Goal: Information Seeking & Learning: Find specific fact

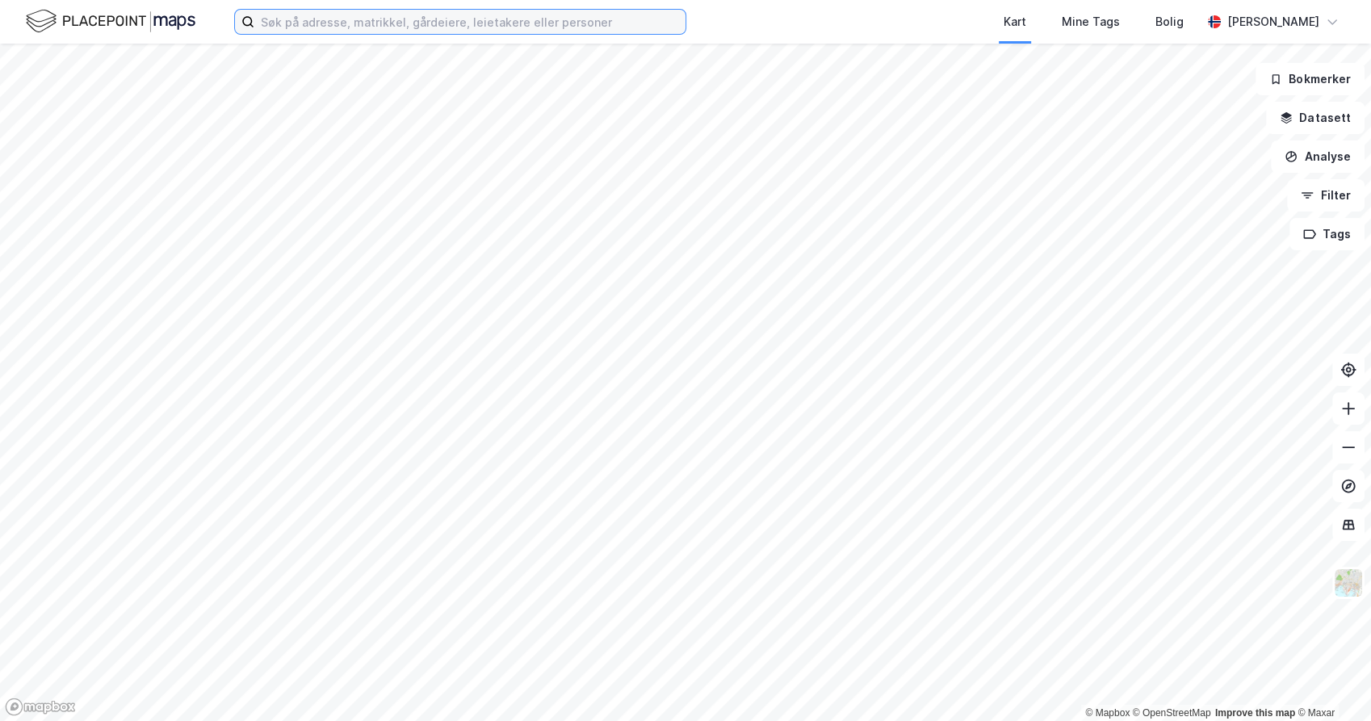
click at [304, 27] on input at bounding box center [469, 22] width 431 height 24
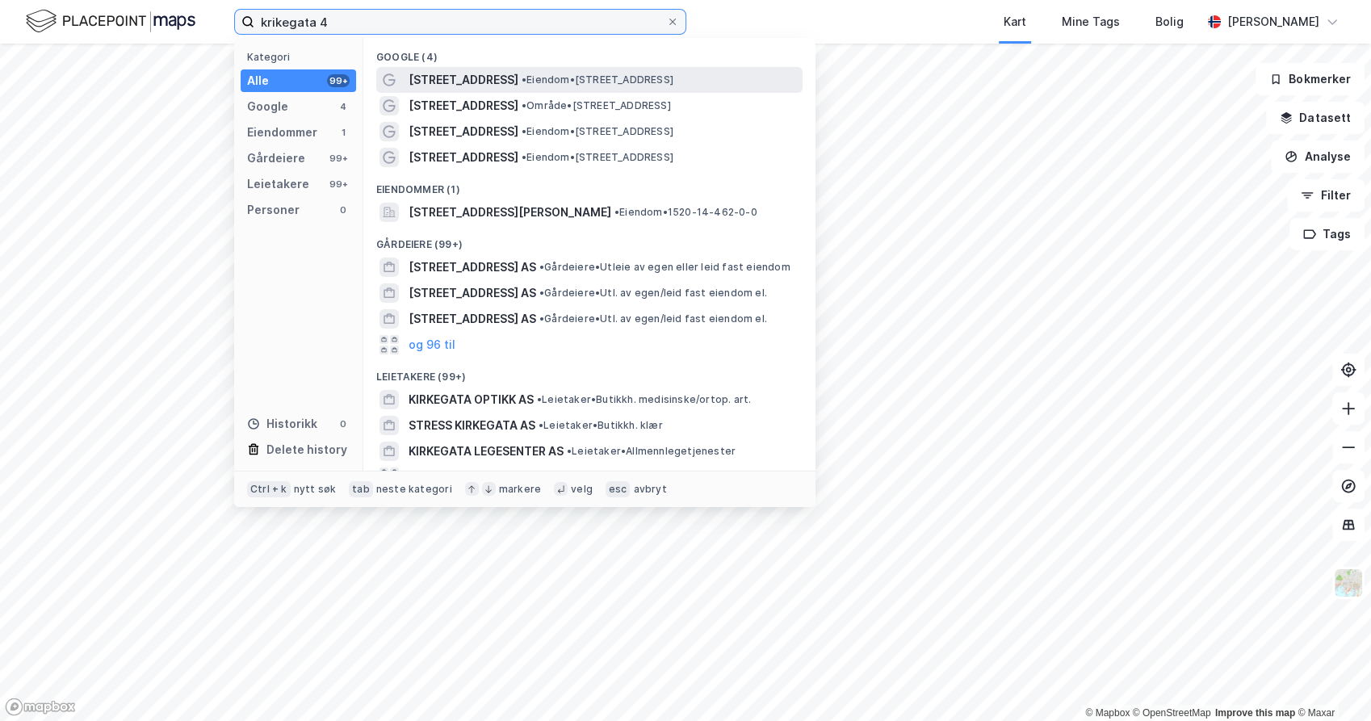
type input "krikegata 4"
click at [505, 71] on div "[STREET_ADDRESS] • Eiendom • [STREET_ADDRESS]" at bounding box center [604, 79] width 391 height 19
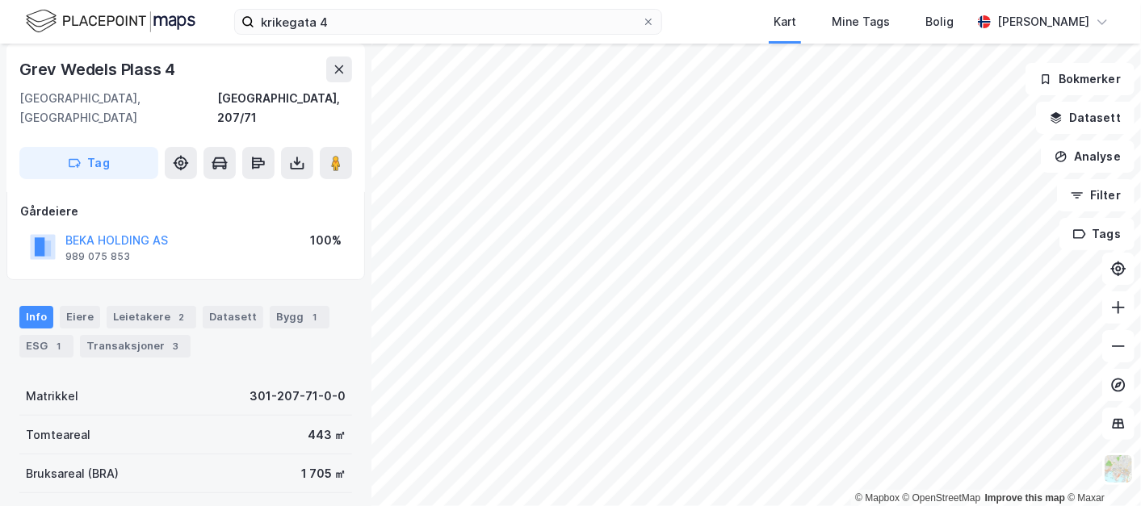
scroll to position [179, 0]
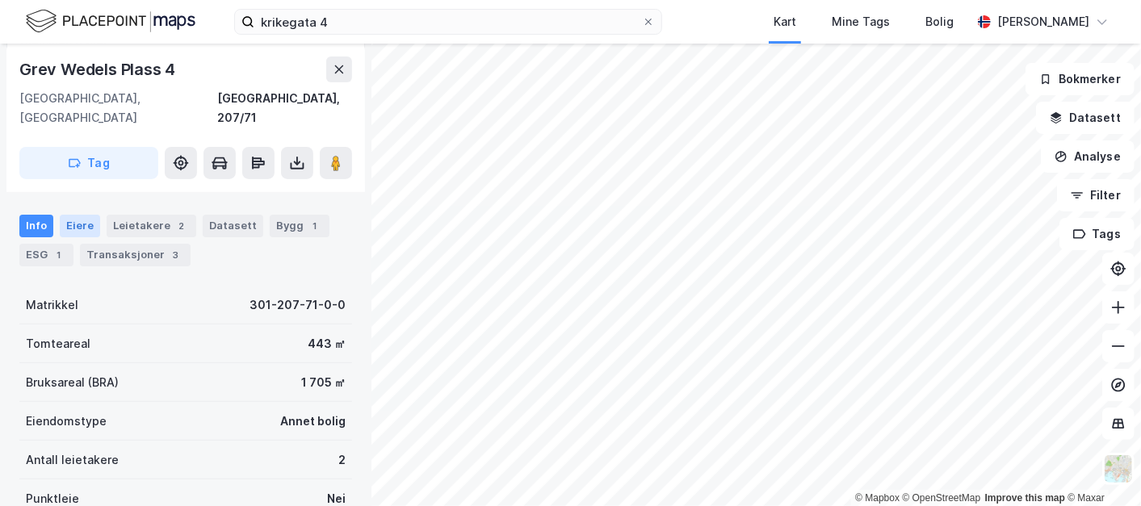
click at [79, 215] on div "Eiere" at bounding box center [80, 226] width 40 height 23
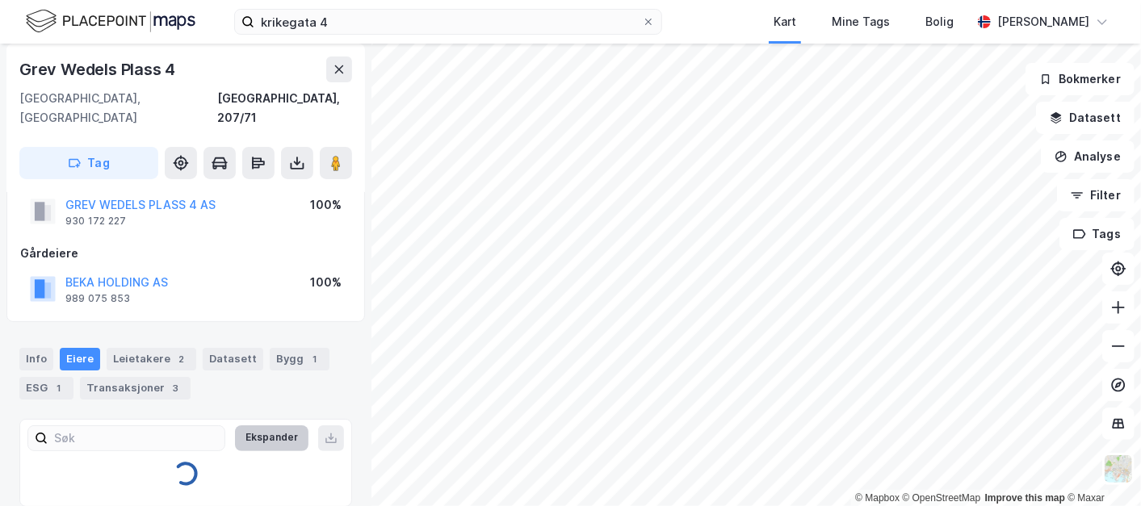
scroll to position [122, 0]
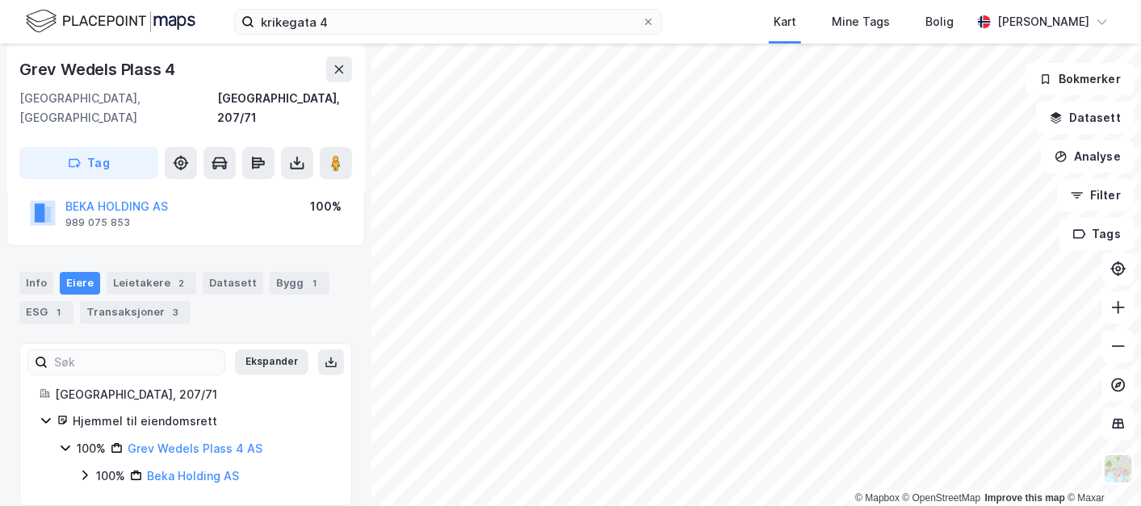
click at [84, 469] on icon at bounding box center [84, 475] width 13 height 13
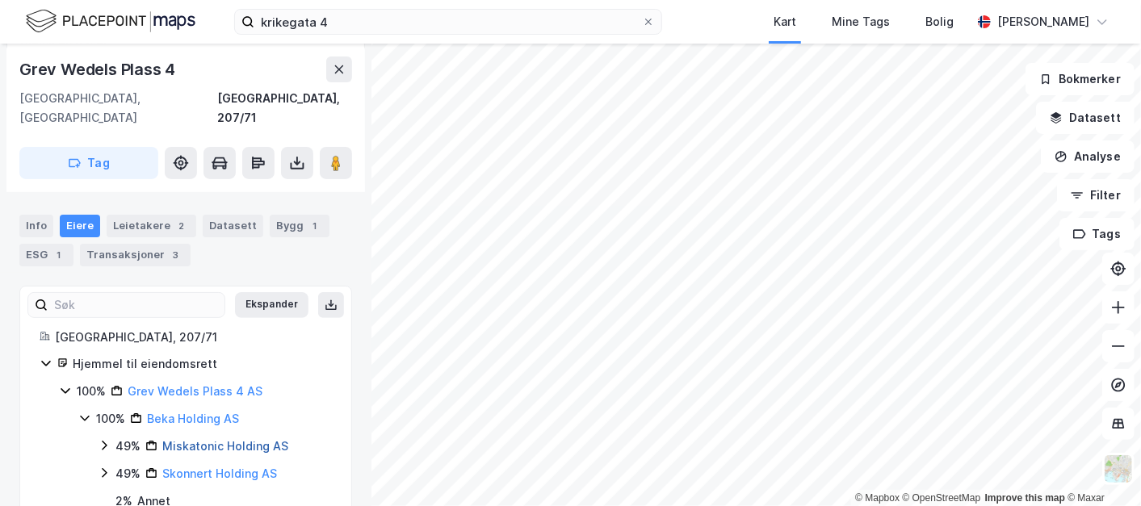
scroll to position [204, 0]
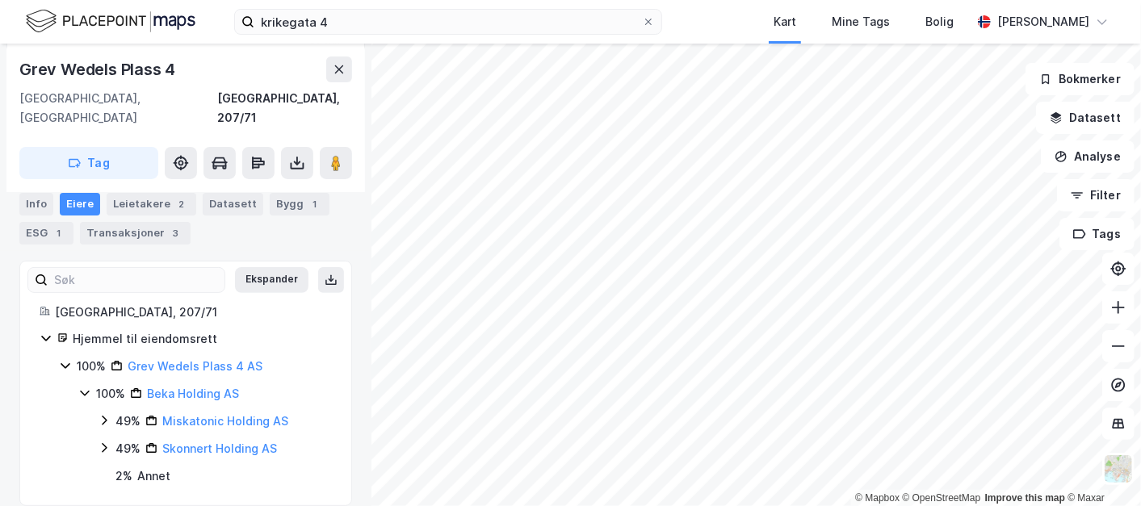
click at [99, 414] on icon at bounding box center [104, 420] width 13 height 13
click at [106, 471] on icon at bounding box center [104, 476] width 5 height 10
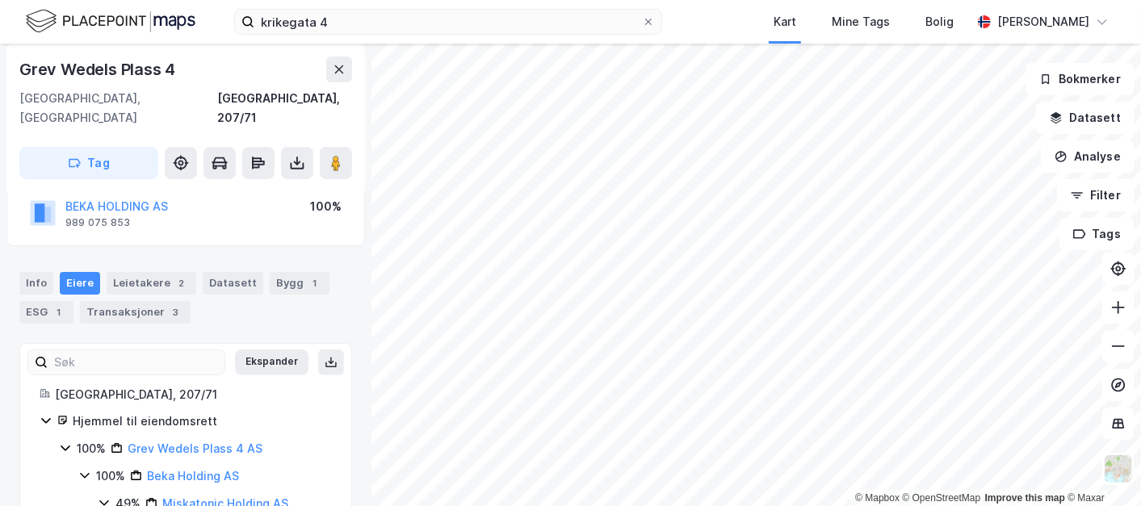
scroll to position [9, 0]
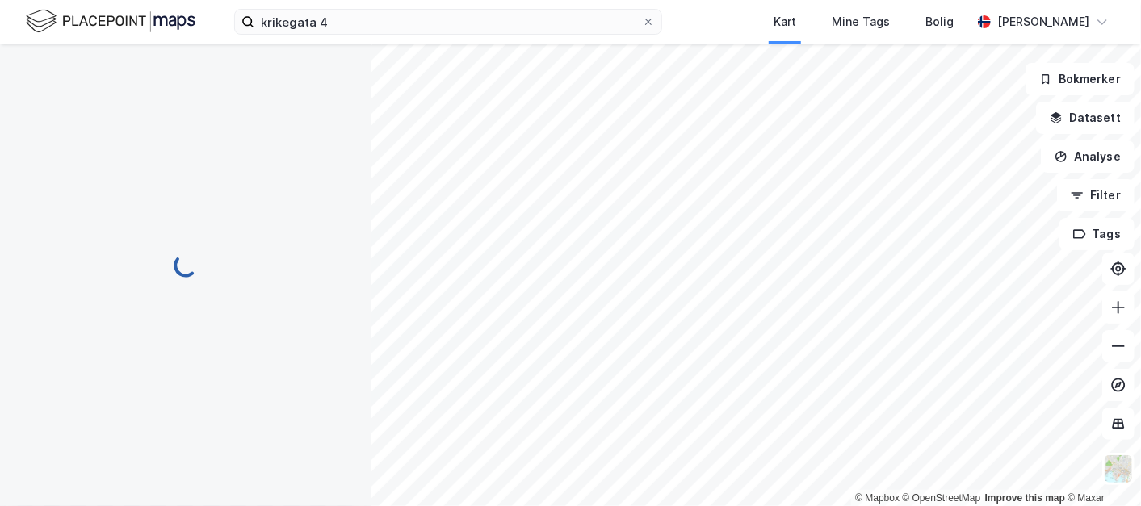
scroll to position [9, 0]
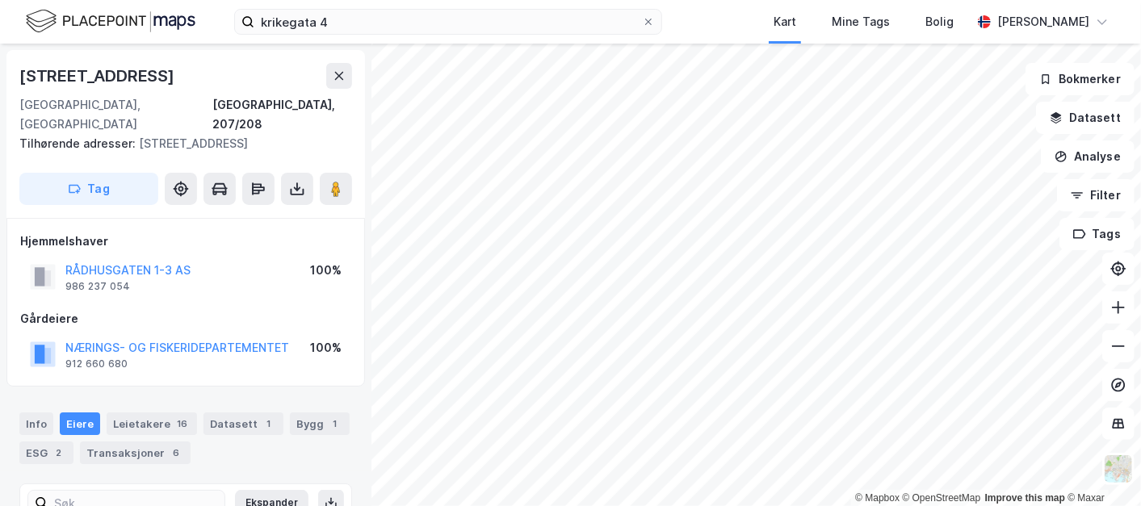
scroll to position [9, 0]
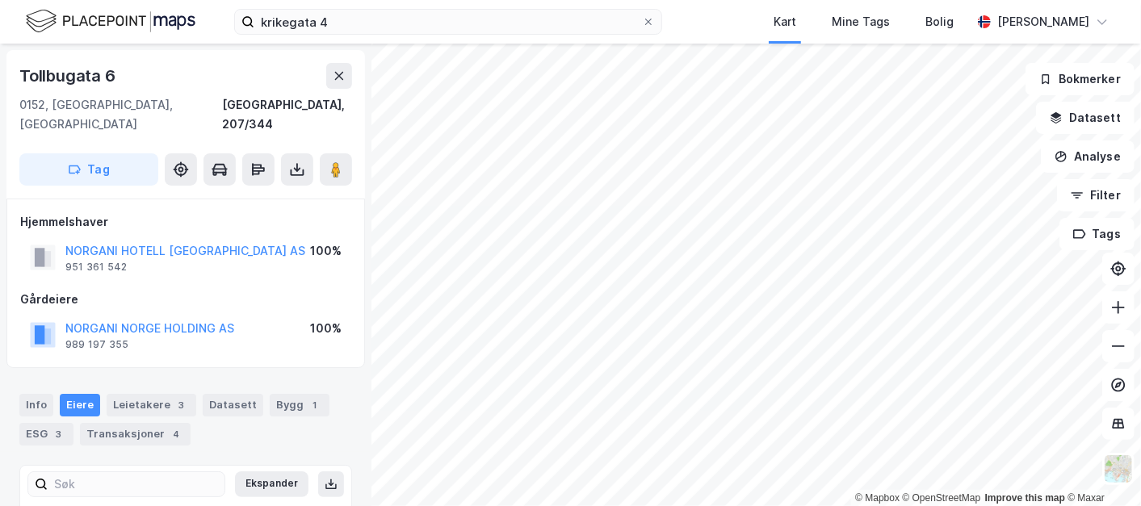
scroll to position [9, 0]
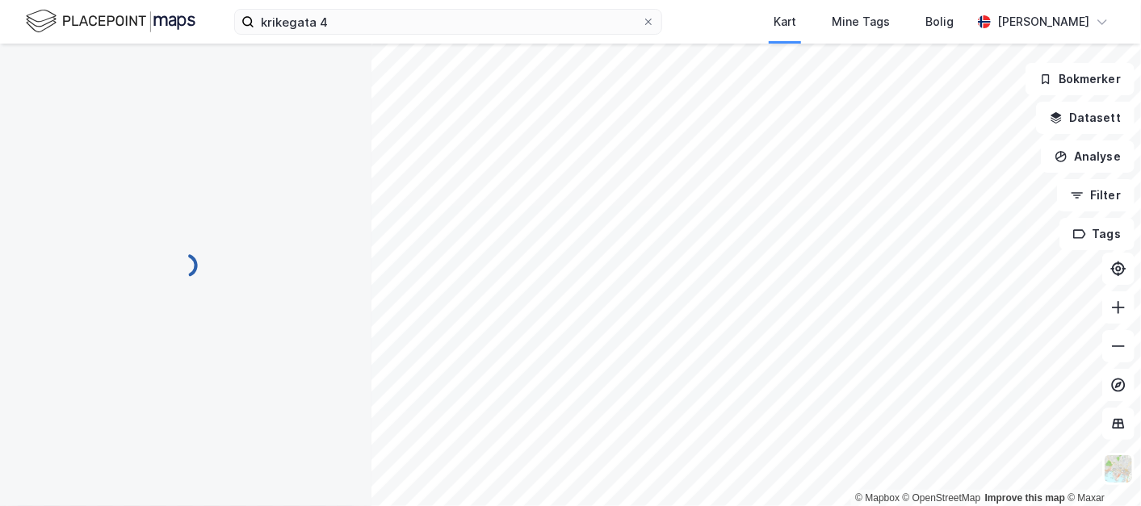
scroll to position [9, 0]
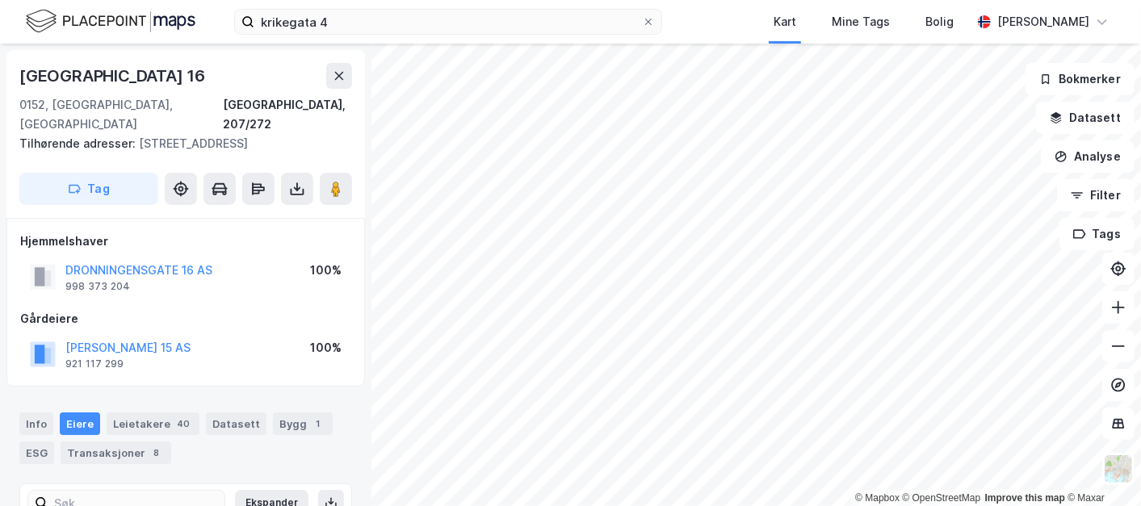
scroll to position [9, 0]
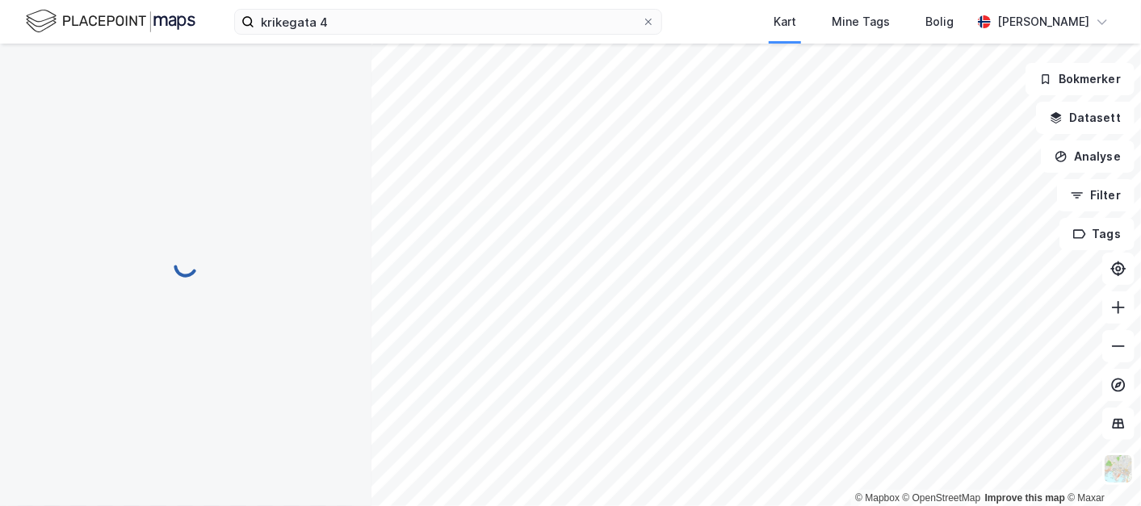
scroll to position [9, 0]
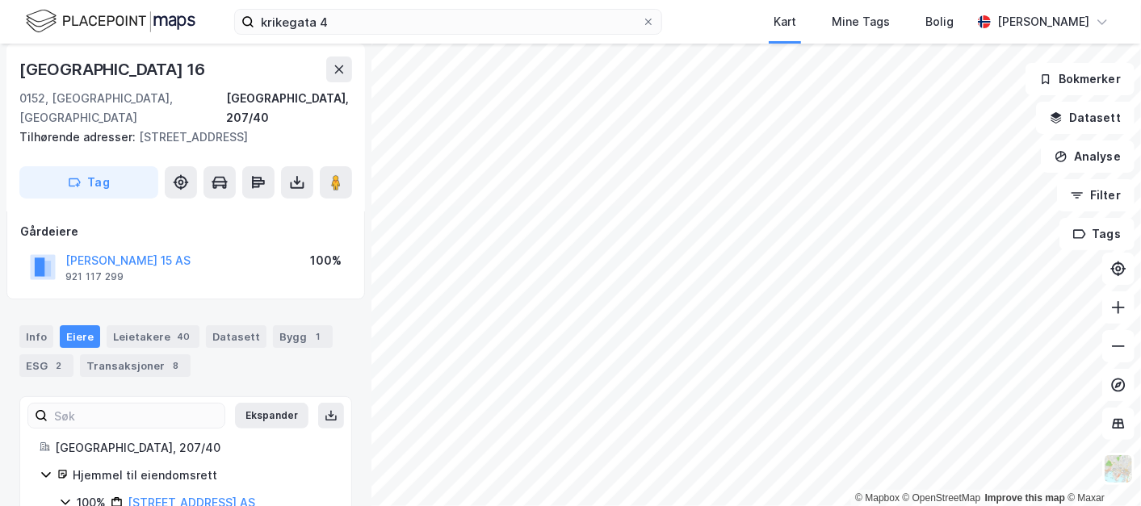
scroll to position [141, 0]
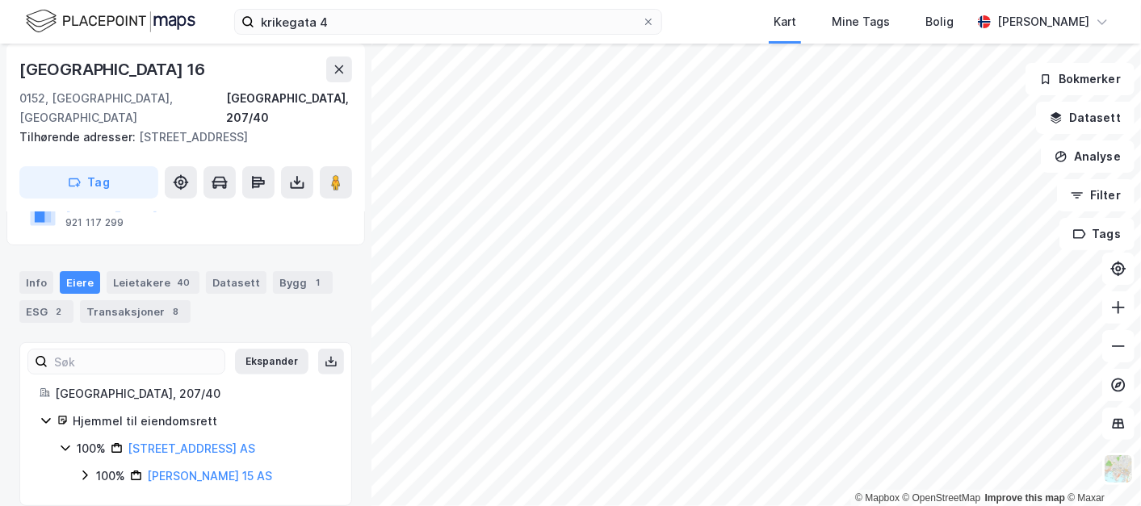
click at [85, 467] on div "100% [PERSON_NAME] 15 AS" at bounding box center [205, 476] width 254 height 19
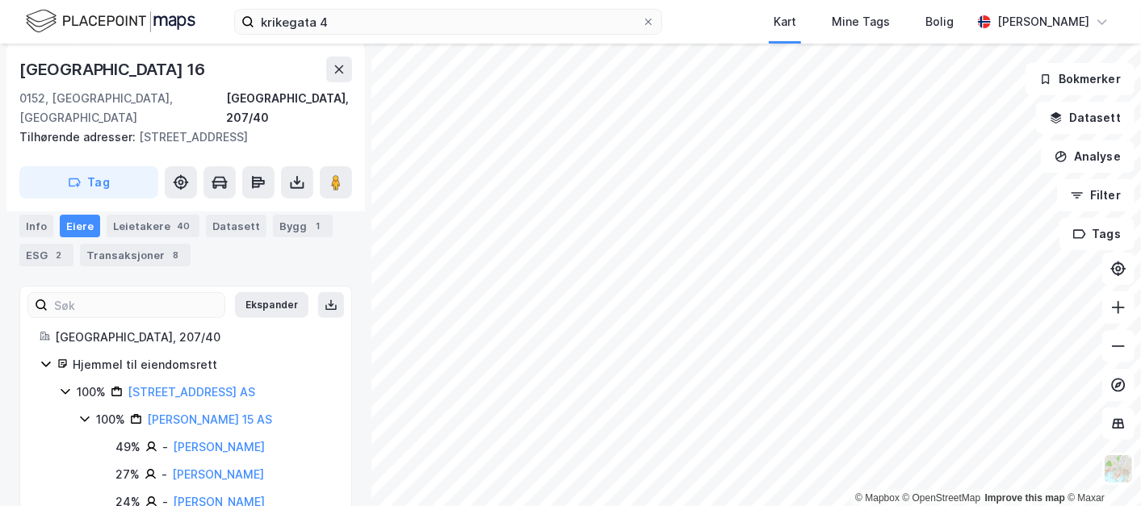
scroll to position [224, 0]
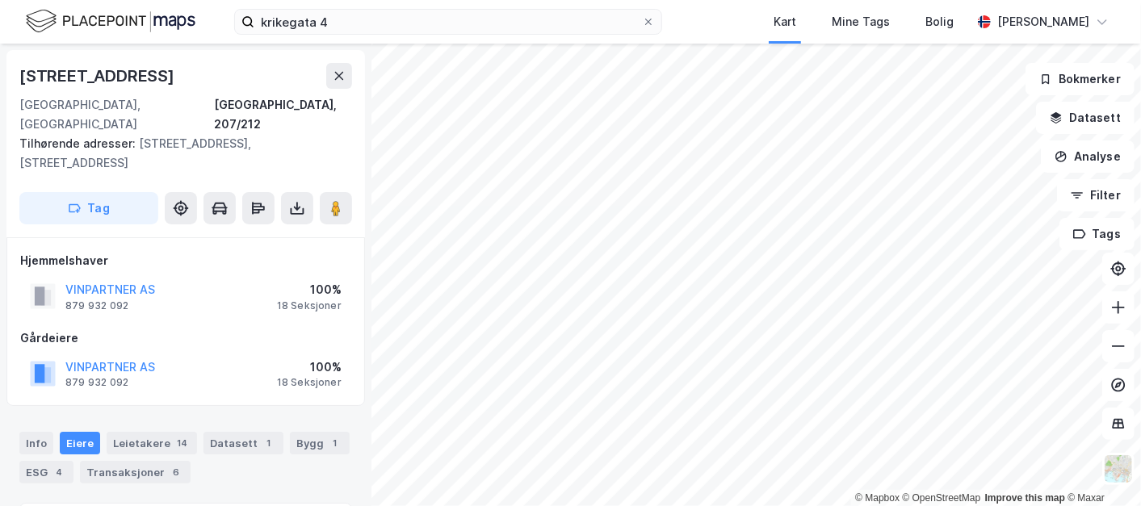
scroll to position [224, 0]
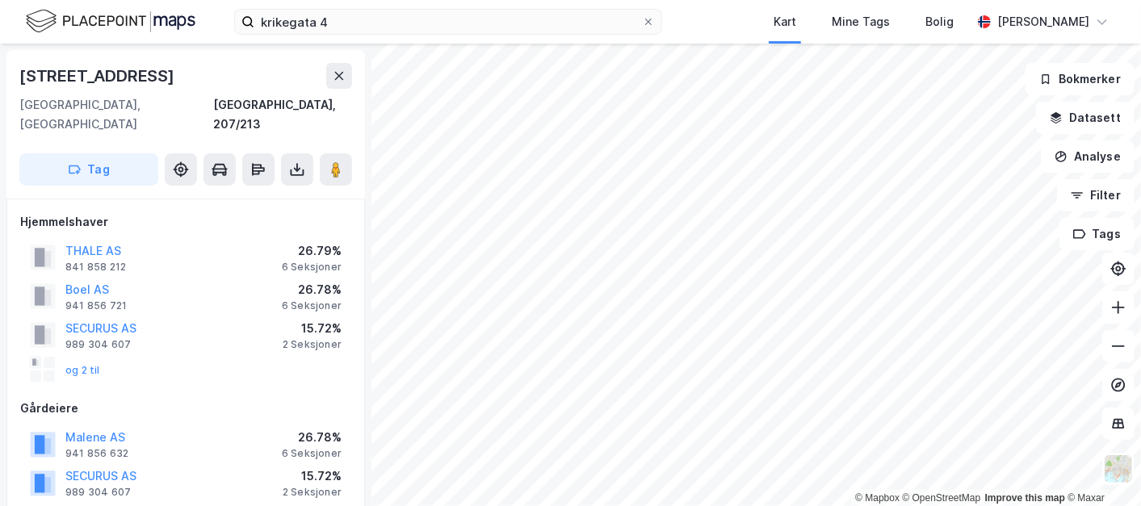
scroll to position [224, 0]
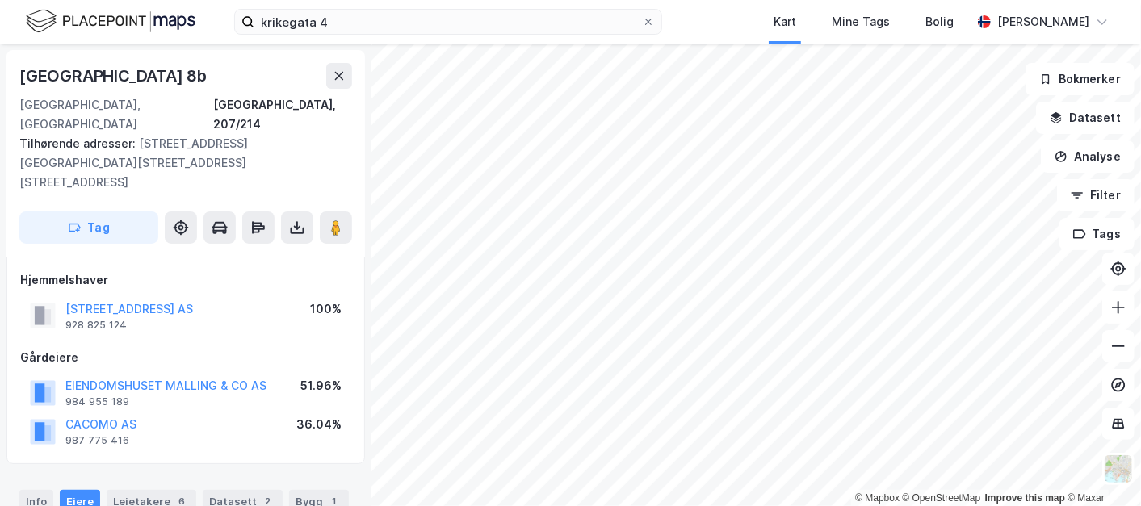
scroll to position [219, 0]
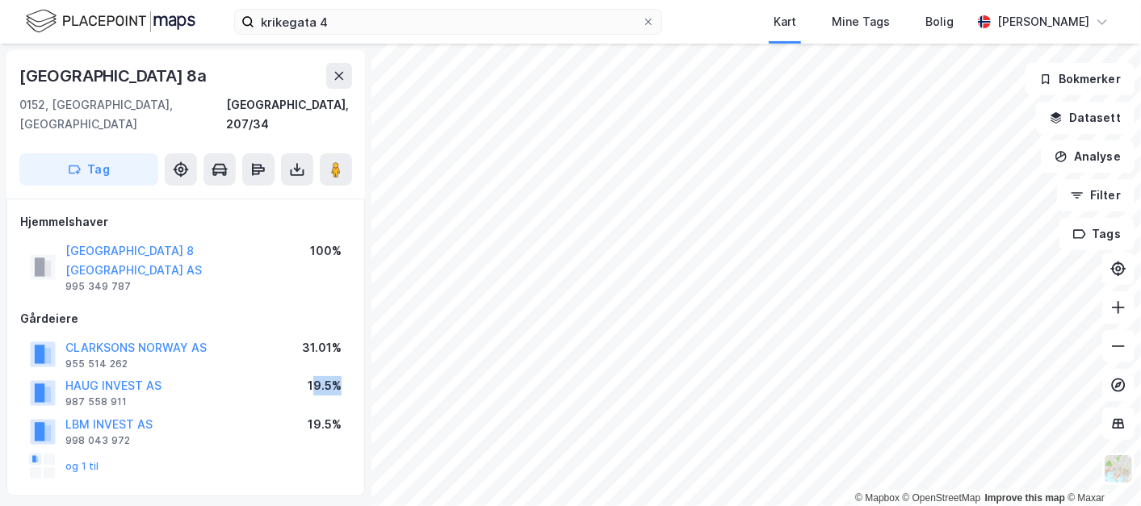
drag, startPoint x: 313, startPoint y: 341, endPoint x: 345, endPoint y: 341, distance: 31.5
click at [345, 373] on div "HAUG INVEST AS 987 558 911 19.5%" at bounding box center [185, 392] width 331 height 39
drag, startPoint x: 345, startPoint y: 341, endPoint x: 291, endPoint y: 346, distance: 54.4
click at [286, 373] on div "HAUG INVEST AS 987 558 911 19.5%" at bounding box center [185, 392] width 331 height 39
drag, startPoint x: 302, startPoint y: 346, endPoint x: 339, endPoint y: 342, distance: 37.4
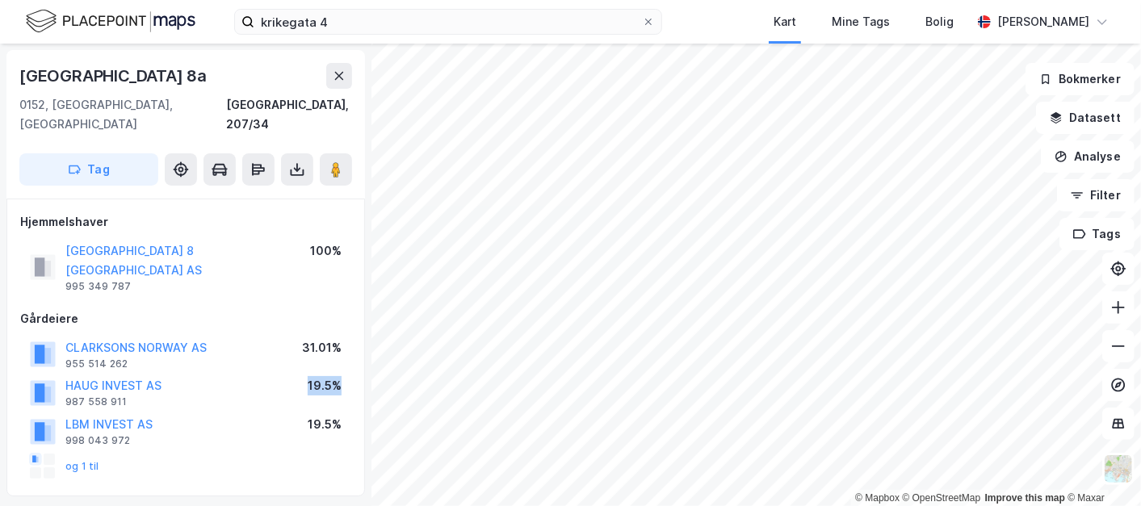
click at [339, 373] on div "HAUG INVEST AS 987 558 911 19.5%" at bounding box center [185, 392] width 331 height 39
click at [0, 0] on button "HAUG INVEST AS" at bounding box center [0, 0] width 0 height 0
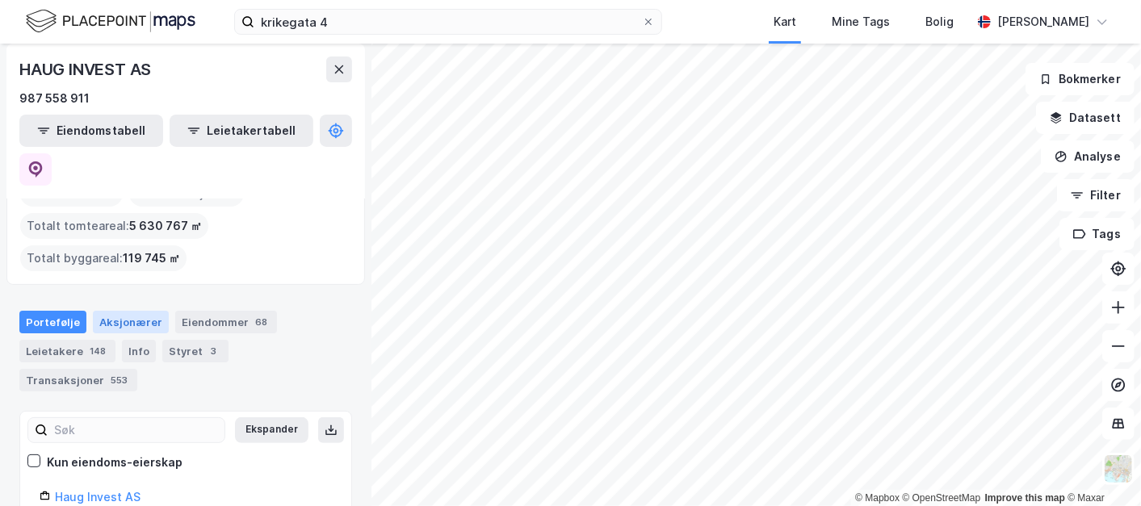
click at [132, 311] on div "Aksjonærer" at bounding box center [131, 322] width 76 height 23
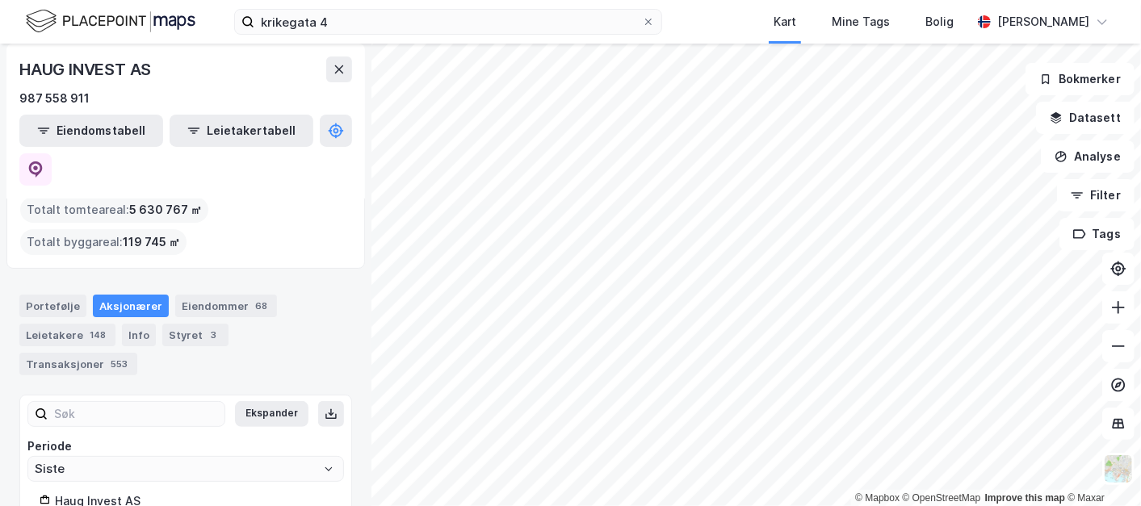
scroll to position [109, 0]
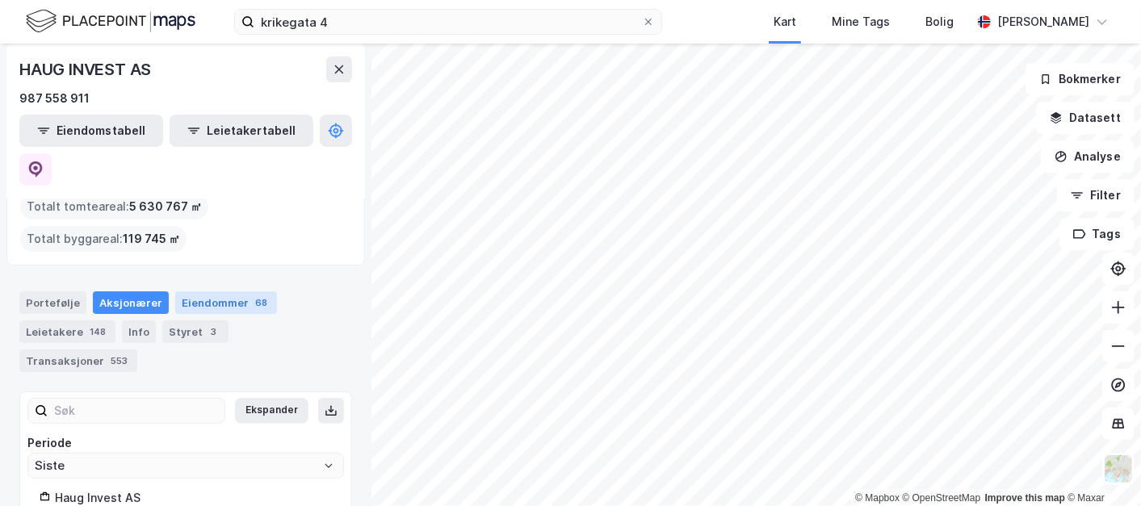
click at [214, 291] on div "Eiendommer 68" at bounding box center [226, 302] width 102 height 23
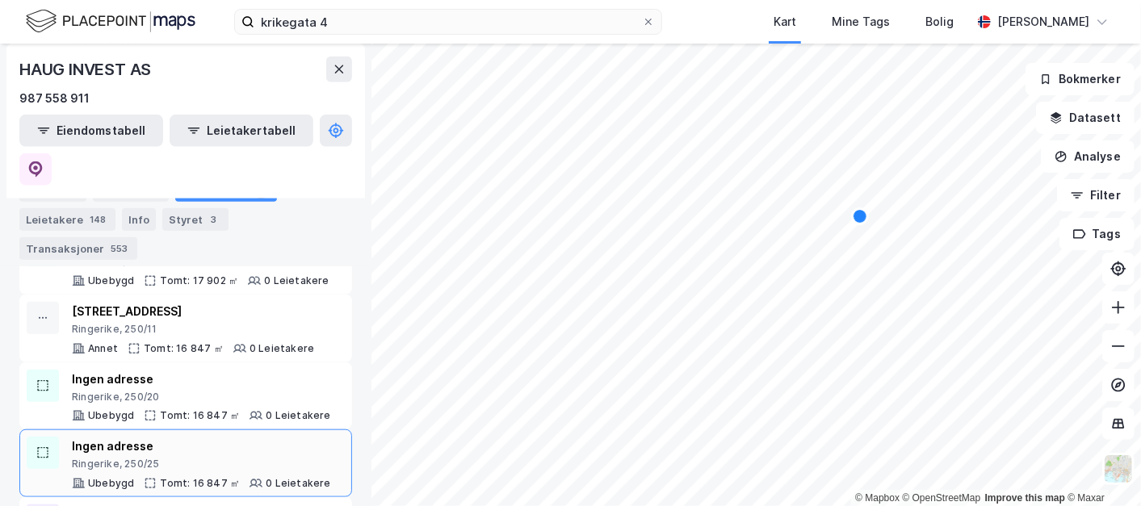
scroll to position [807, 0]
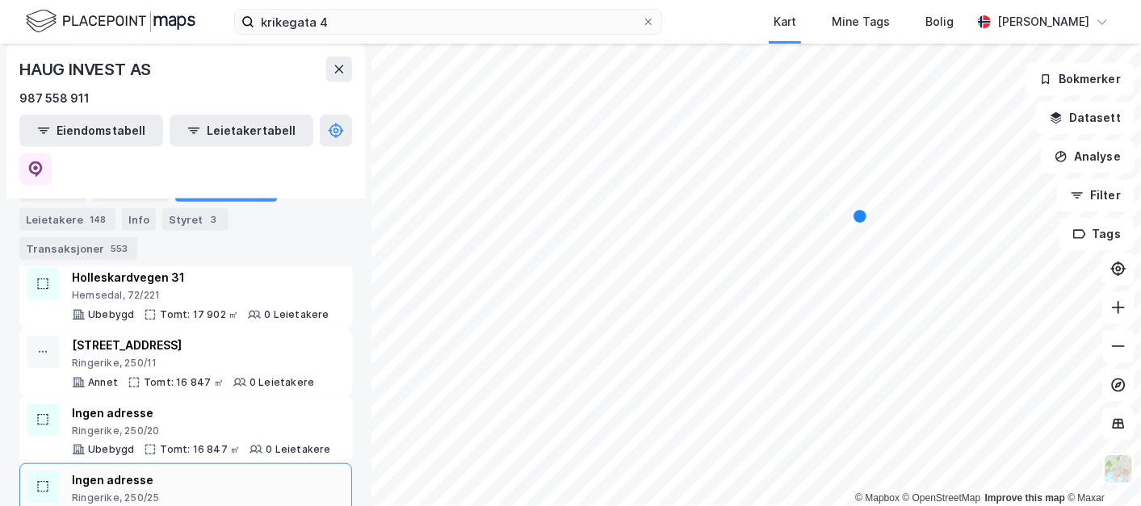
click at [194, 471] on div "Ingen adresse" at bounding box center [201, 480] width 259 height 19
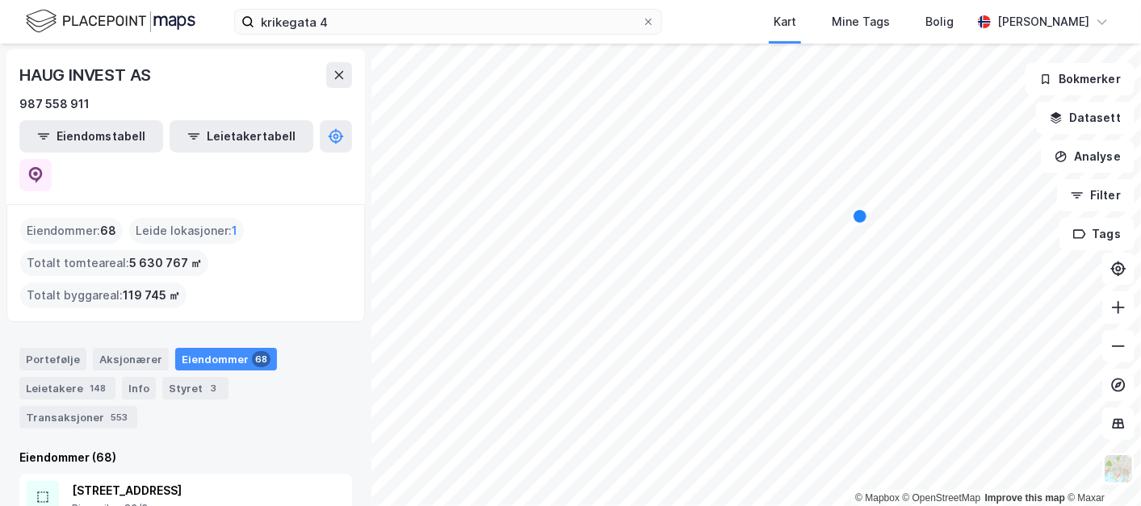
scroll to position [90, 0]
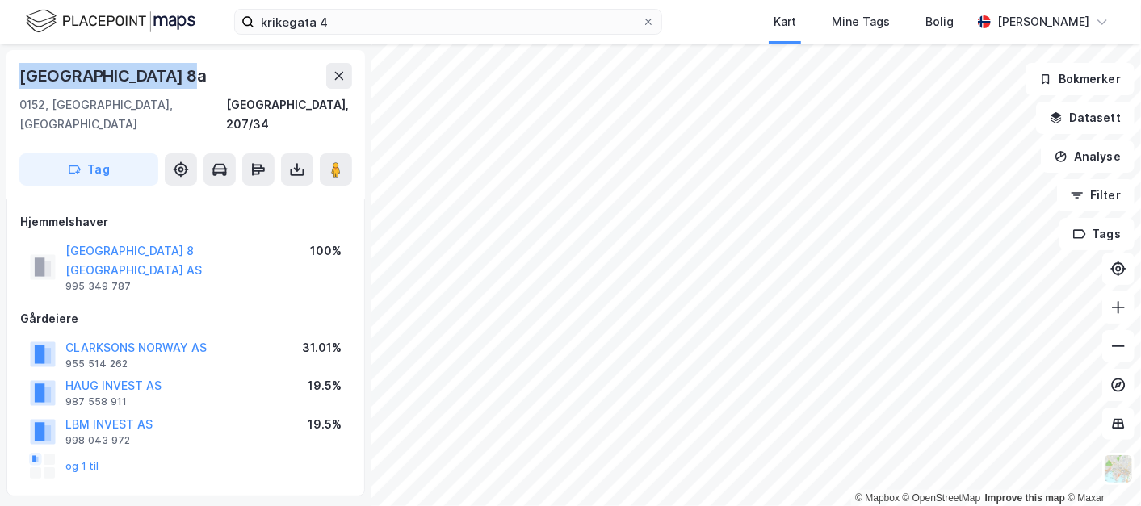
drag, startPoint x: 179, startPoint y: 73, endPoint x: 2, endPoint y: 69, distance: 177.7
click at [2, 69] on div "[STREET_ADDRESS], 207/34 Tag Hjemmelshaver [GEOGRAPHIC_DATA] 8 [GEOGRAPHIC_DATA…" at bounding box center [185, 275] width 371 height 463
copy div "[GEOGRAPHIC_DATA] 8a"
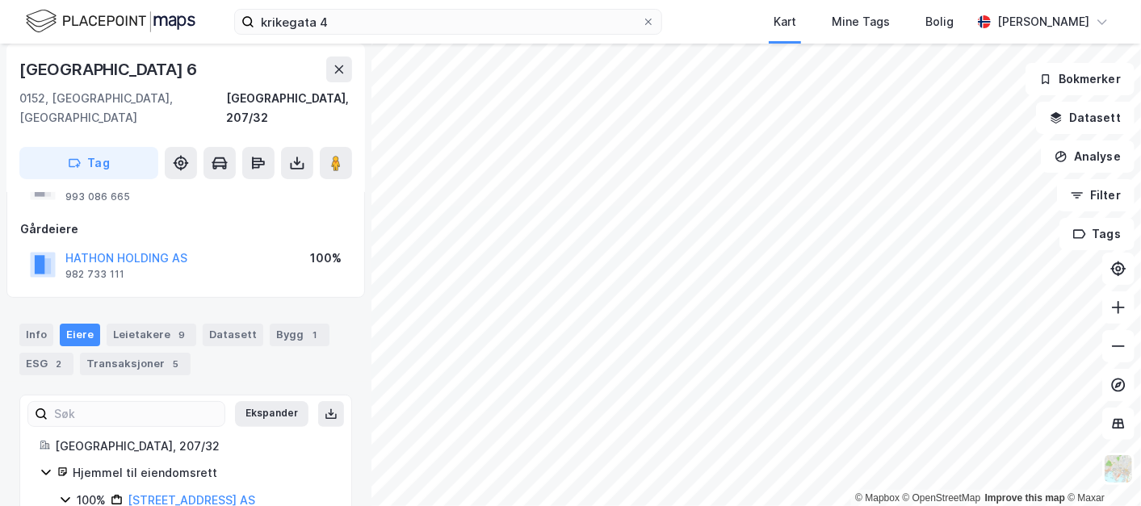
scroll to position [122, 0]
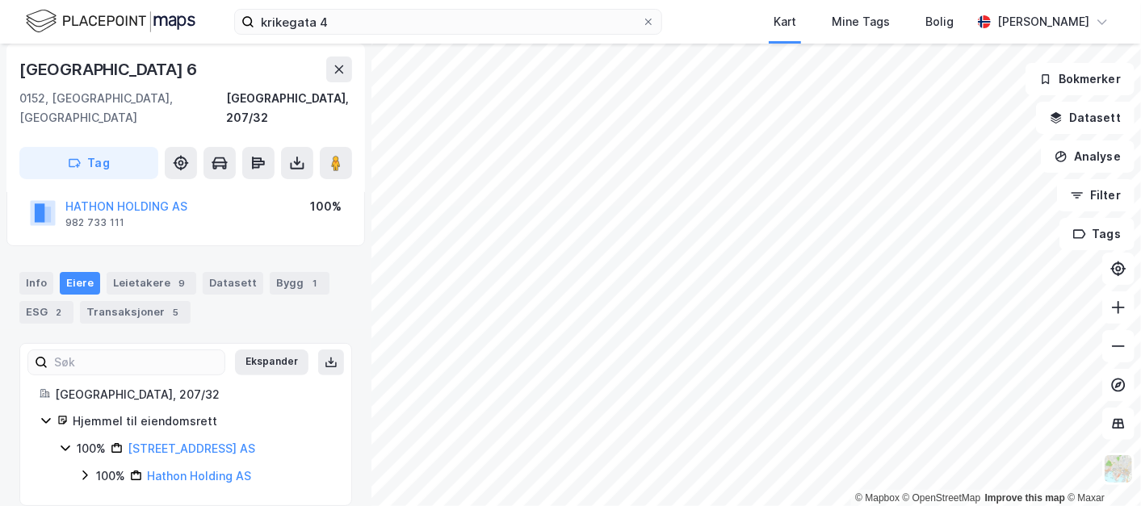
click at [18, 262] on div "Info [PERSON_NAME] 9 Datasett Bygg 1 ESG 2 Transaksjoner 5" at bounding box center [185, 292] width 371 height 78
click at [24, 253] on div "Info [PERSON_NAME] 9 Datasett Bygg 1 ESG 2 Transaksjoner 5" at bounding box center [185, 292] width 371 height 78
click at [32, 272] on div "Info" at bounding box center [36, 283] width 34 height 23
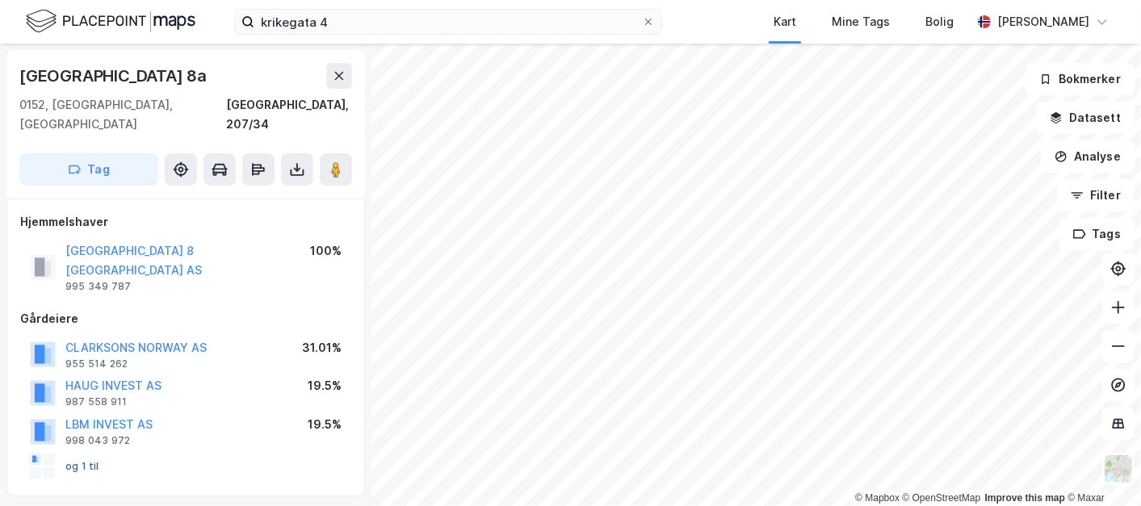
click at [0, 0] on button "og 1 til" at bounding box center [0, 0] width 0 height 0
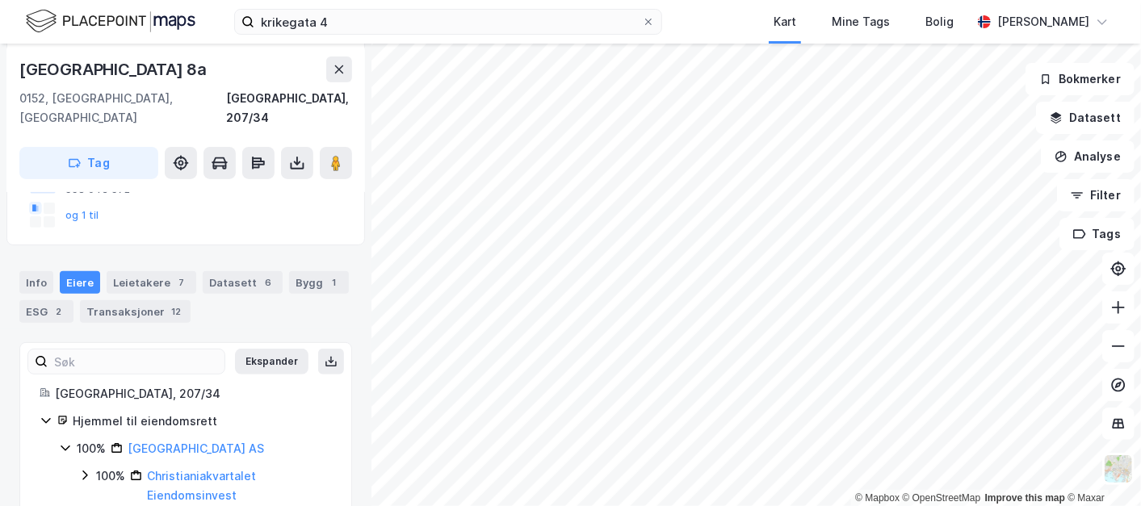
scroll to position [251, 0]
click at [82, 467] on div "100% Christianiakvartalet Eiendomsinvest" at bounding box center [205, 486] width 254 height 39
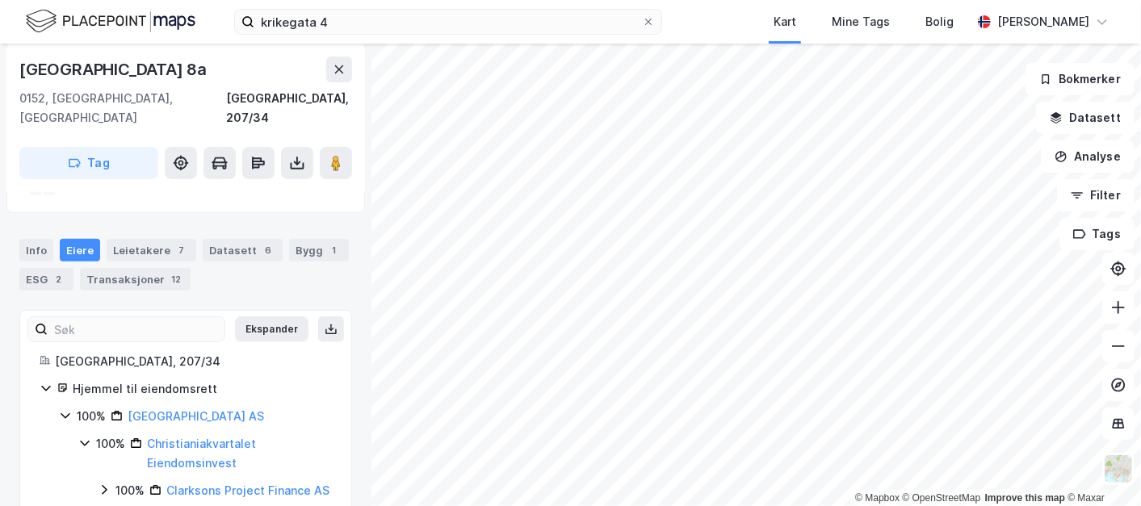
scroll to position [298, 0]
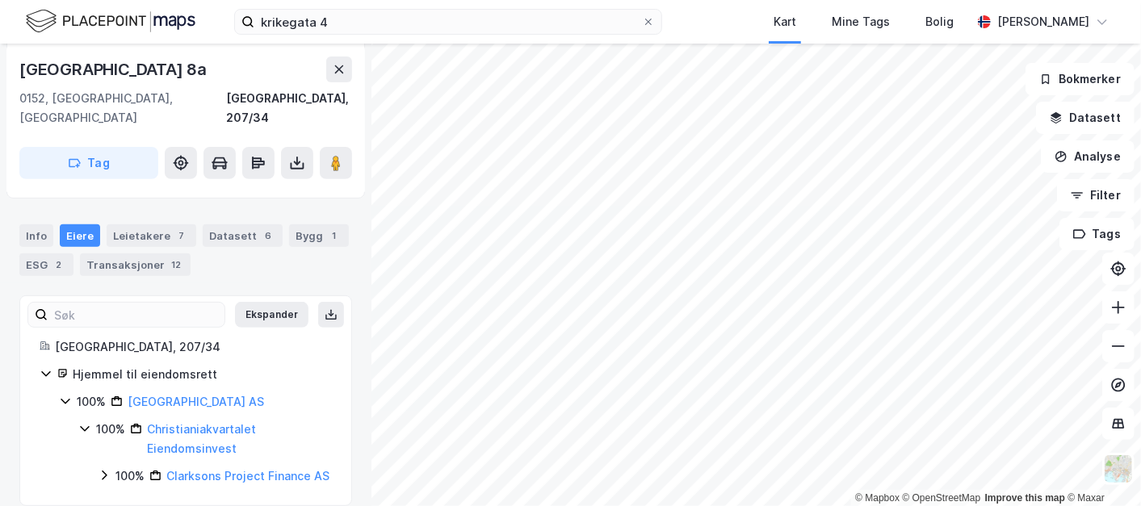
click at [107, 469] on icon at bounding box center [104, 475] width 13 height 13
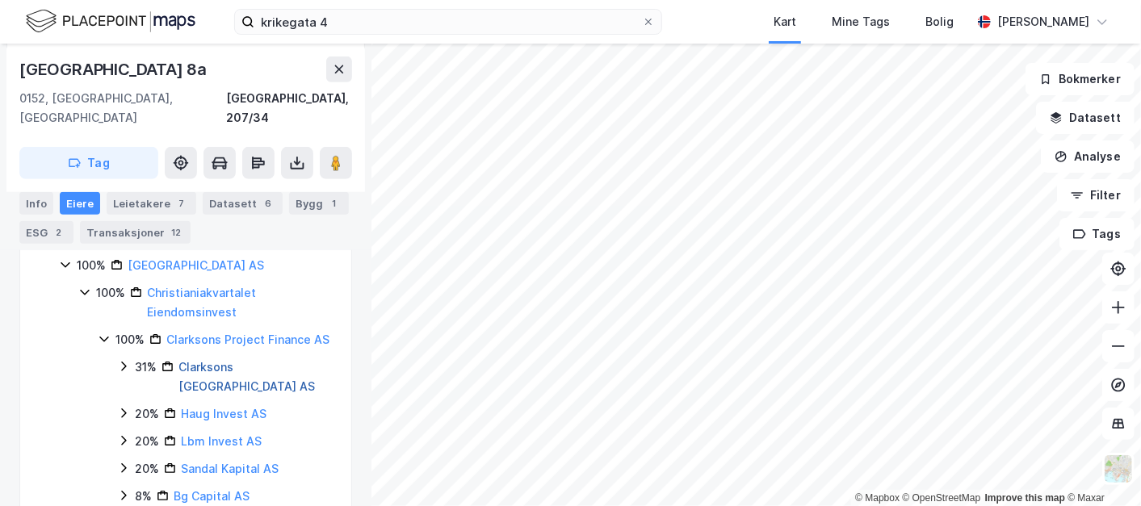
scroll to position [462, 0]
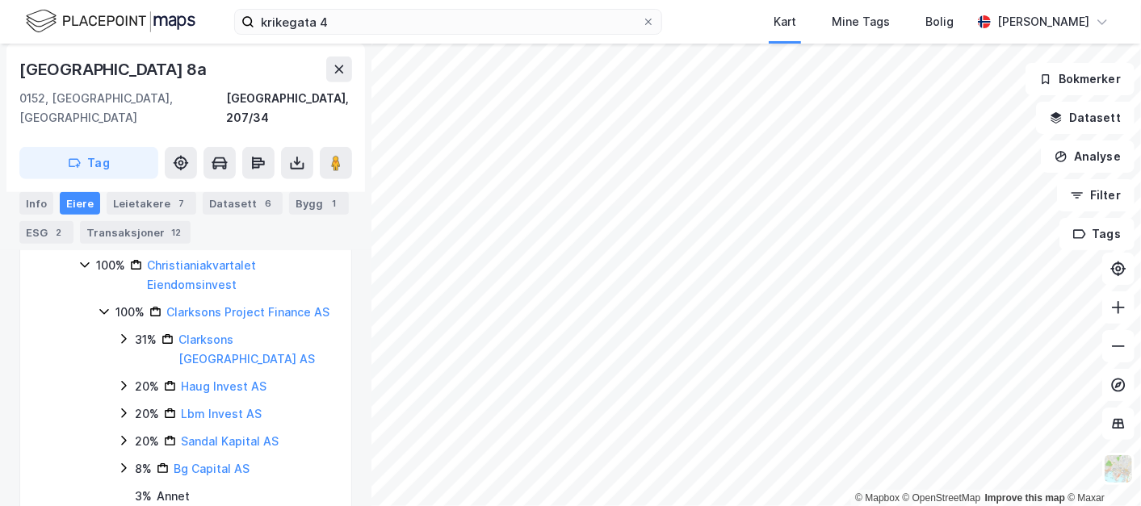
click at [119, 333] on icon at bounding box center [123, 339] width 13 height 13
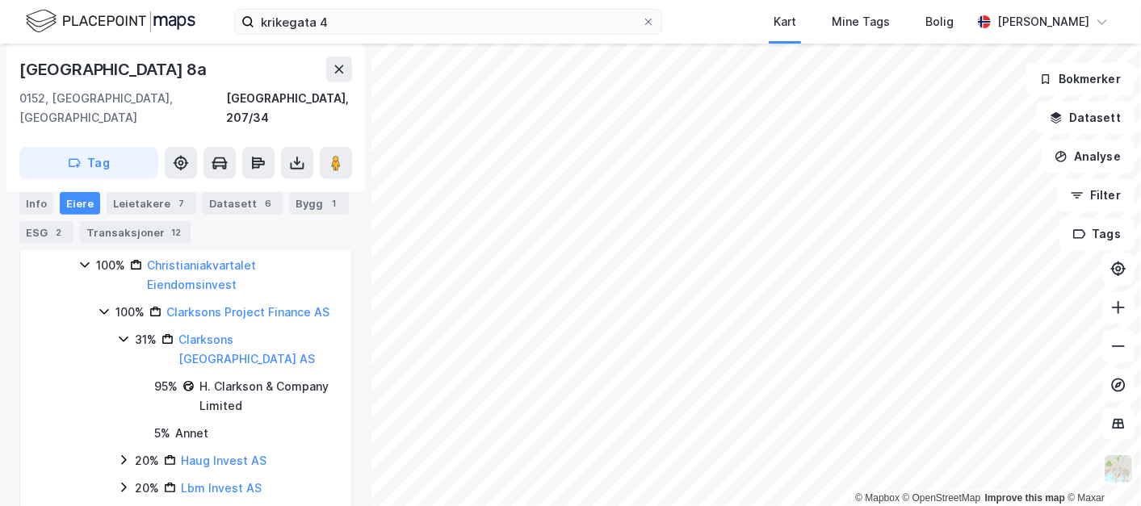
click at [120, 333] on icon at bounding box center [123, 339] width 13 height 13
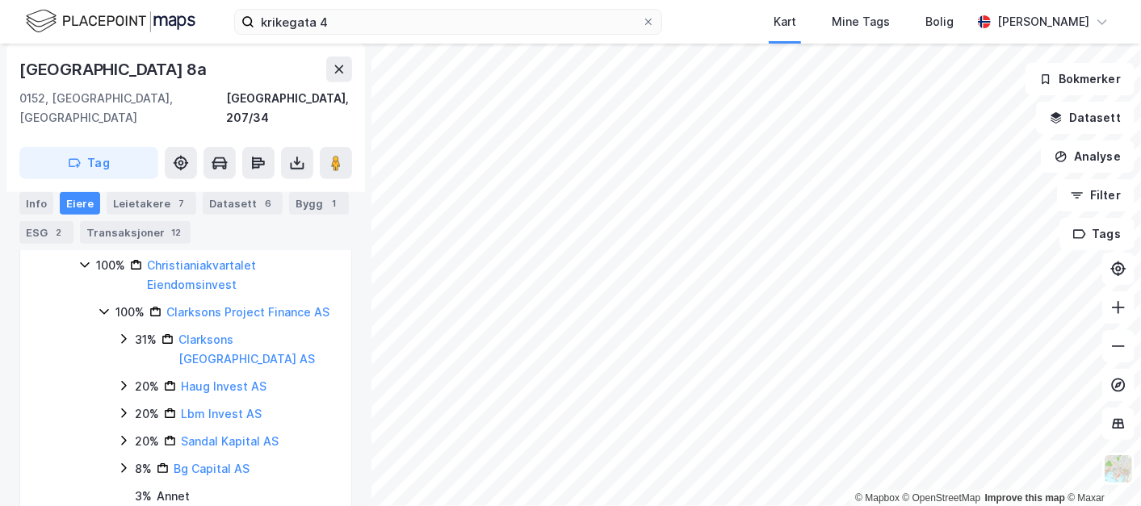
click at [128, 407] on icon at bounding box center [123, 413] width 13 height 13
click at [127, 407] on icon at bounding box center [123, 413] width 13 height 13
click at [127, 434] on icon at bounding box center [123, 440] width 13 height 13
click at [124, 417] on div "31% Clarksons [GEOGRAPHIC_DATA] AS 20% Haug Invest AS 20% Lbm Invest AS 20% San…" at bounding box center [224, 418] width 215 height 176
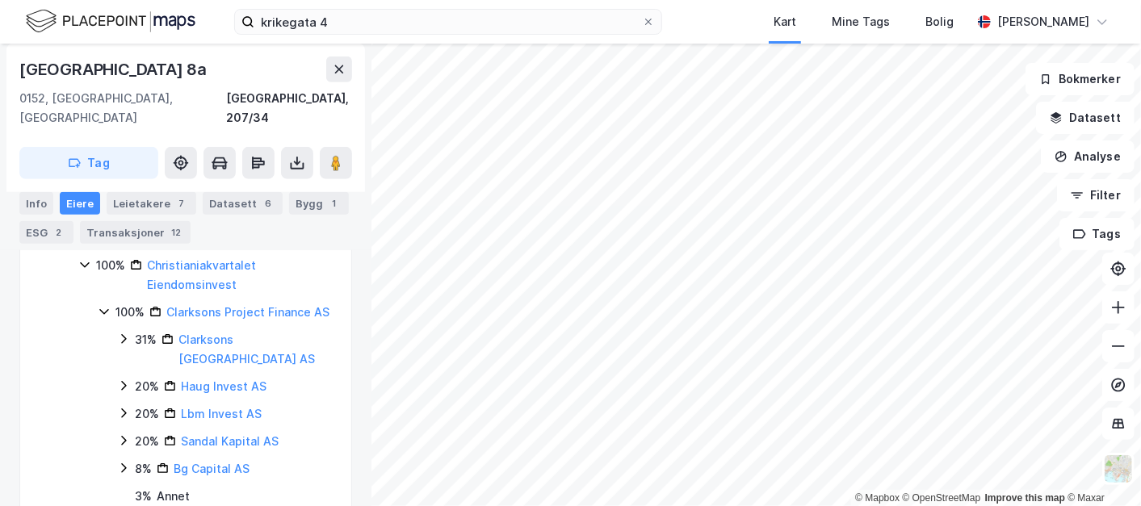
click at [124, 462] on icon at bounding box center [123, 468] width 13 height 13
click at [125, 466] on icon at bounding box center [123, 469] width 9 height 6
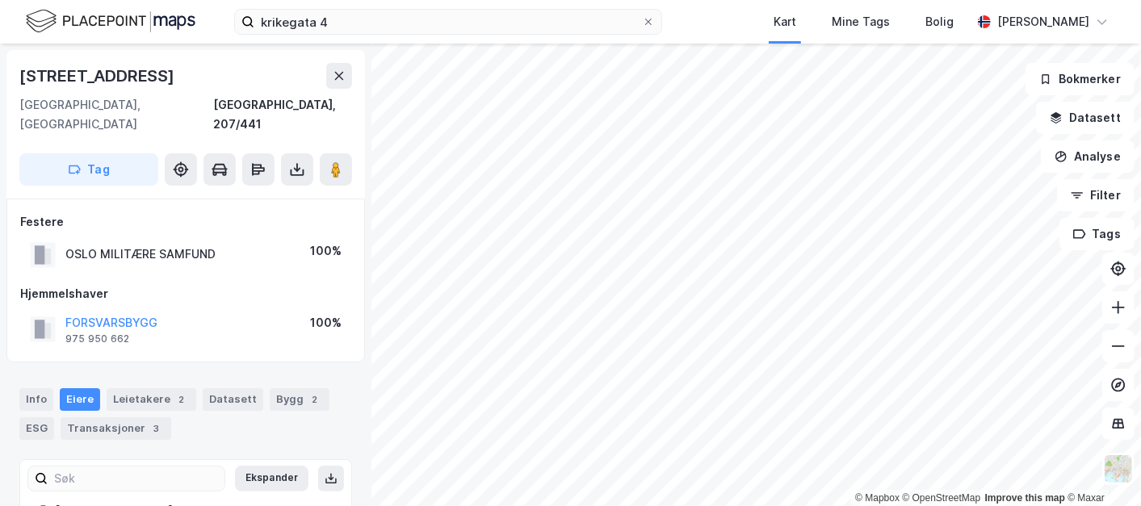
scroll to position [68, 0]
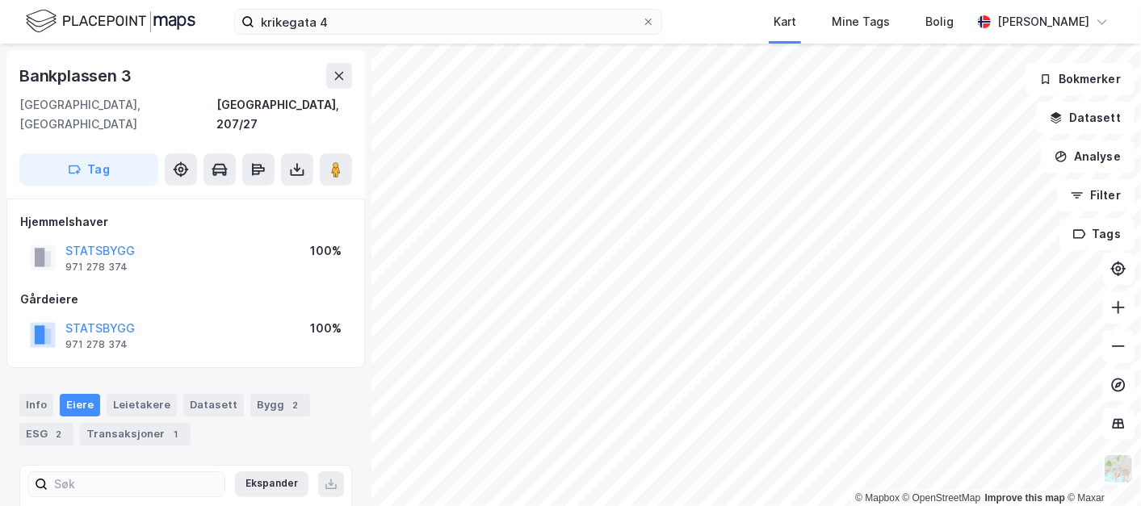
scroll to position [68, 0]
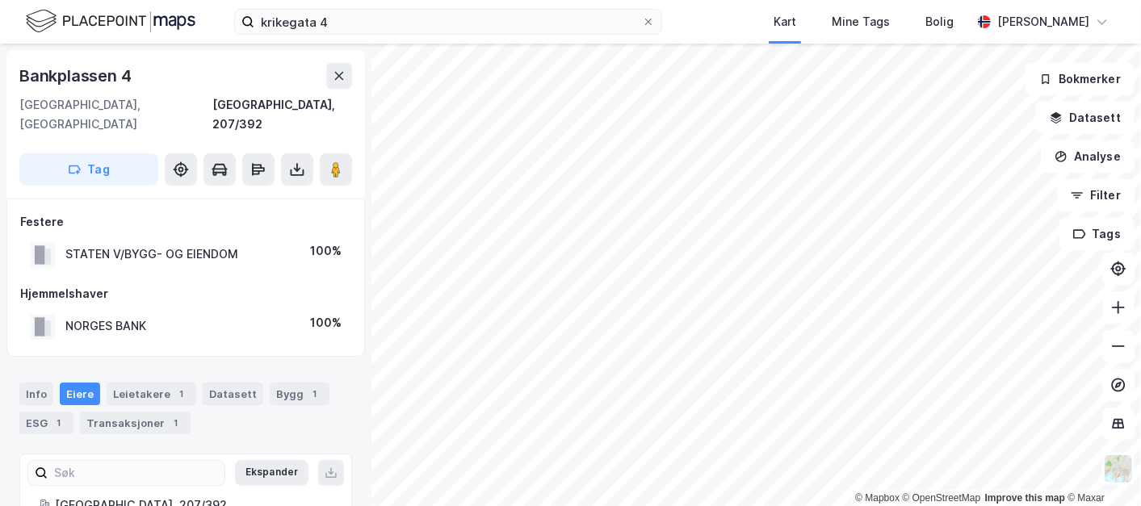
scroll to position [62, 0]
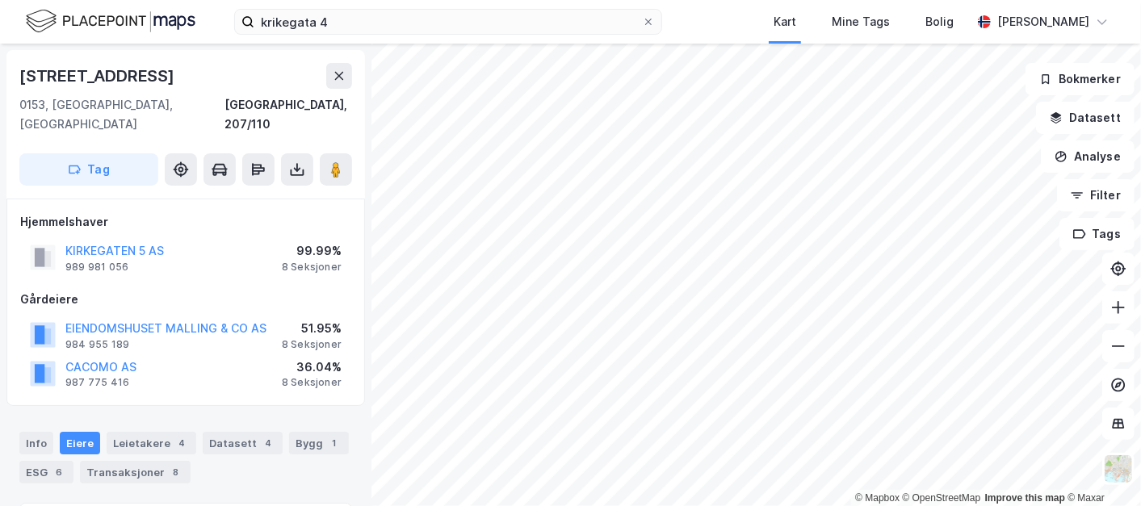
scroll to position [62, 0]
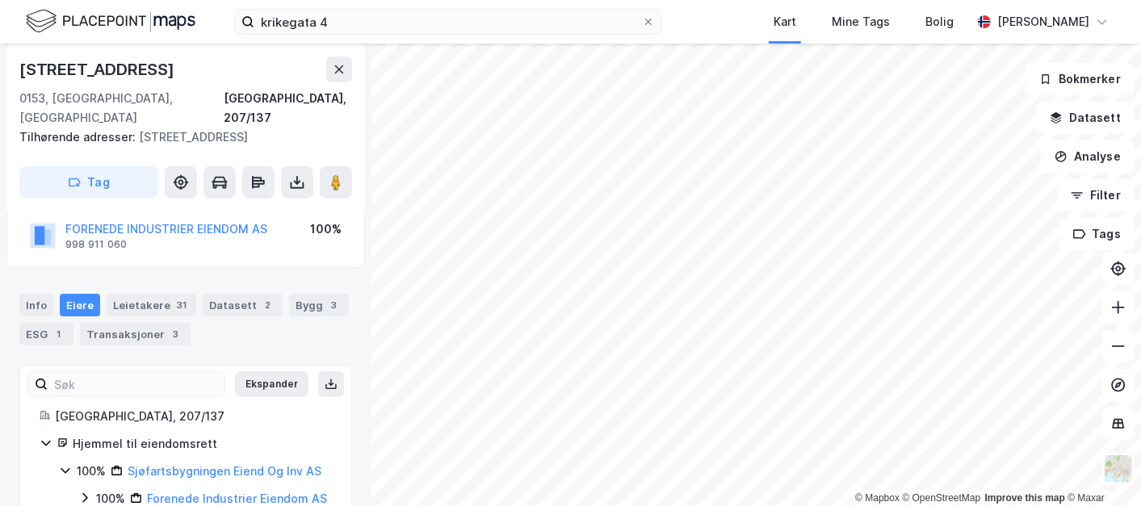
scroll to position [161, 0]
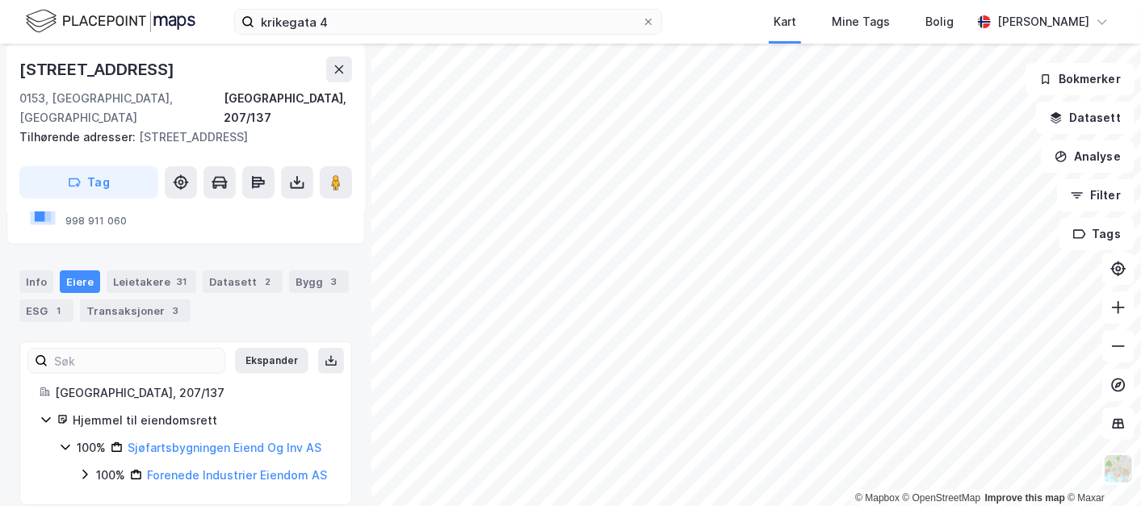
click at [82, 468] on icon at bounding box center [84, 474] width 13 height 13
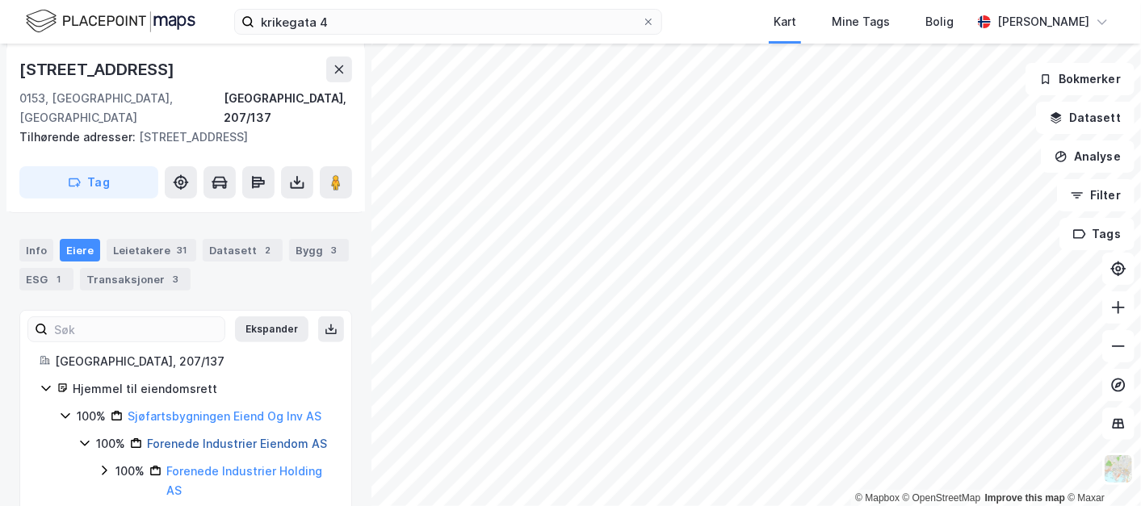
scroll to position [208, 0]
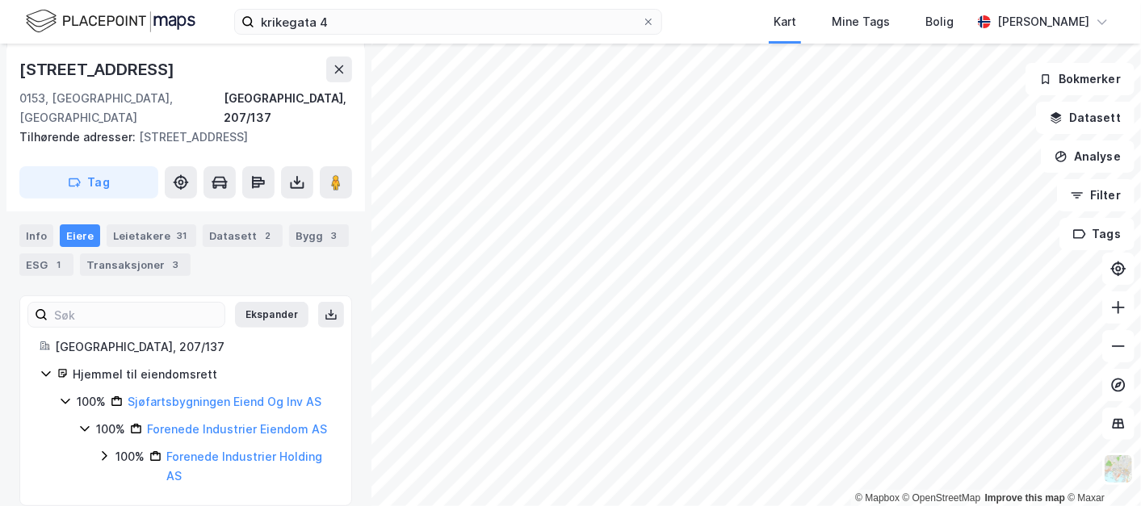
click at [111, 447] on div "100% Forenede Industrier Holding AS" at bounding box center [215, 466] width 234 height 39
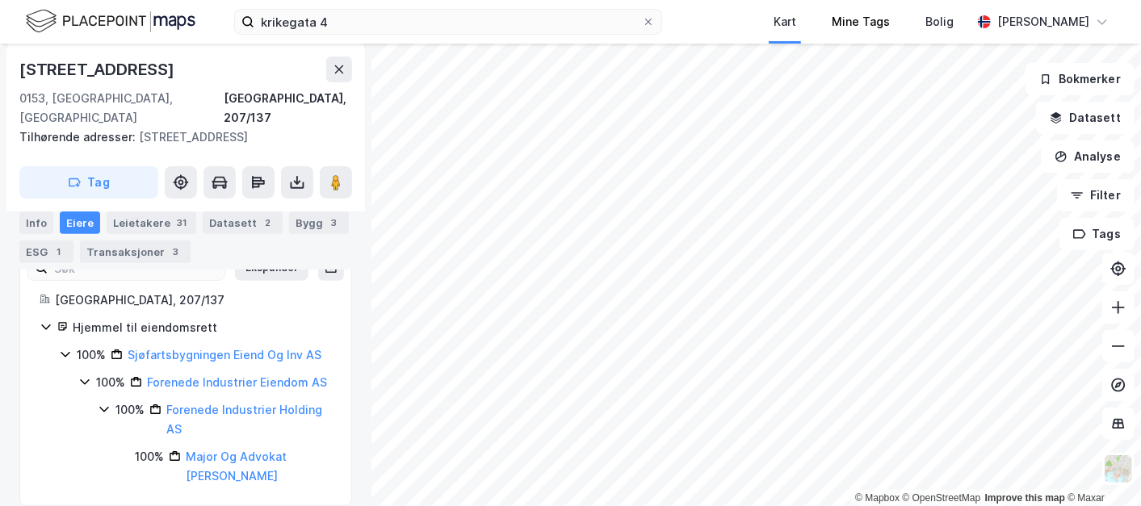
scroll to position [254, 0]
